Goal: Navigation & Orientation: Find specific page/section

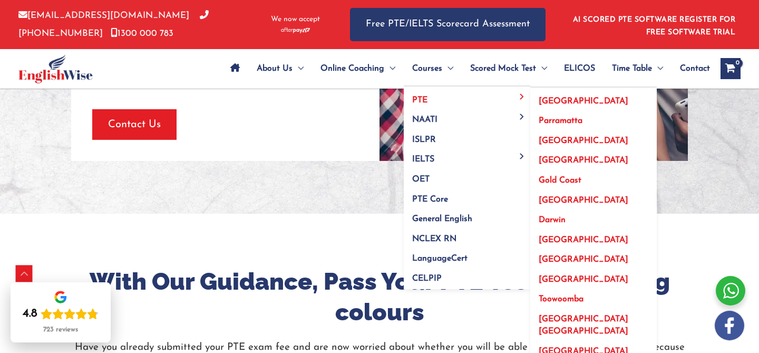
scroll to position [1007, 0]
click at [558, 318] on span "[GEOGRAPHIC_DATA] [GEOGRAPHIC_DATA]" at bounding box center [584, 325] width 90 height 21
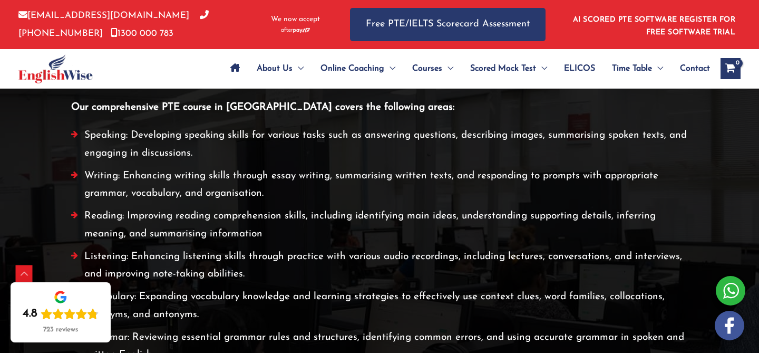
scroll to position [2210, 0]
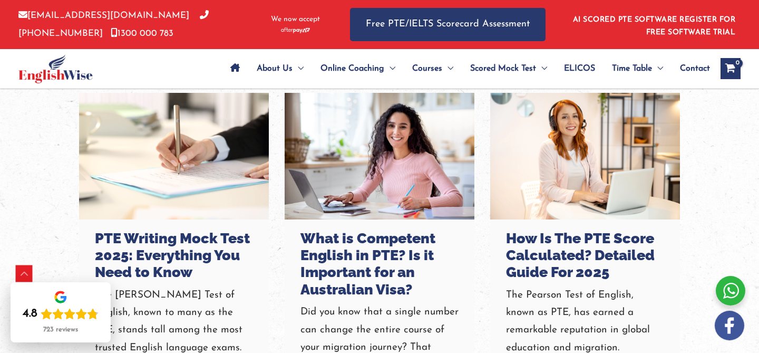
scroll to position [2639, 0]
